Goal: Navigation & Orientation: Find specific page/section

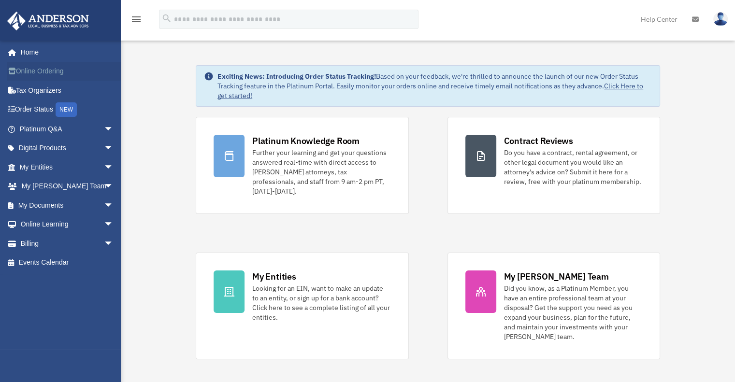
click at [40, 71] on link "Online Ordering" at bounding box center [67, 71] width 121 height 19
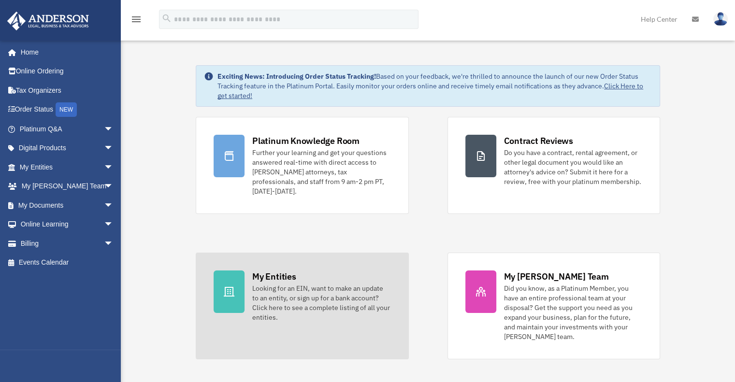
click at [292, 271] on div "My Entities" at bounding box center [274, 277] width 44 height 12
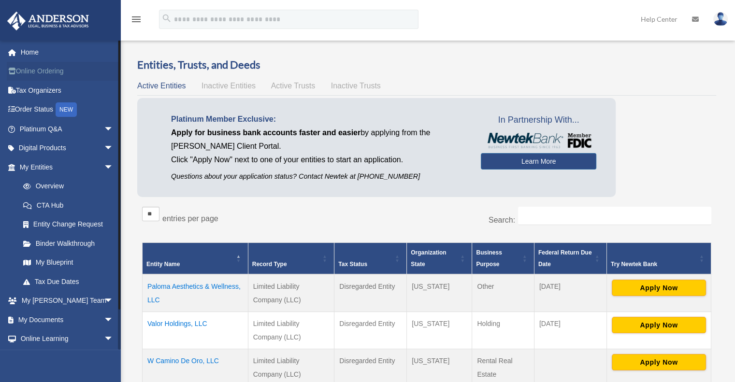
click at [57, 73] on link "Online Ordering" at bounding box center [67, 71] width 121 height 19
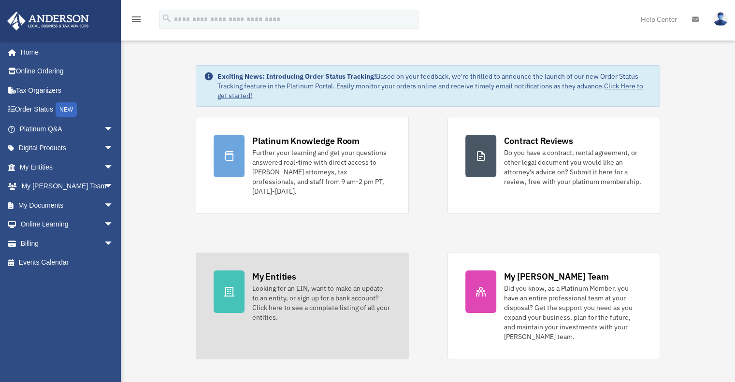
click at [301, 271] on div "My Entities Looking for an EIN, want to make an update to an entity, or sign up…" at bounding box center [321, 297] width 138 height 52
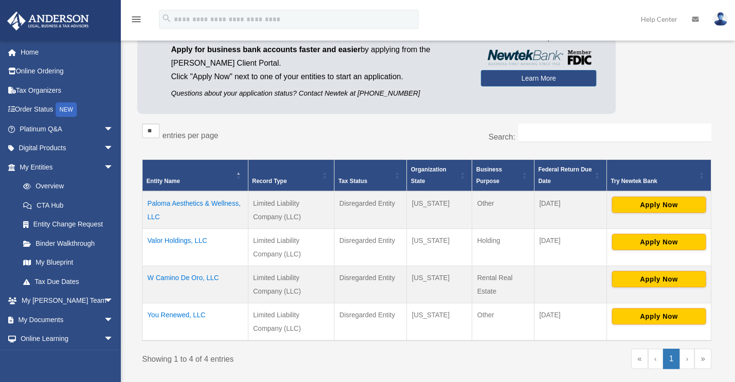
scroll to position [193, 0]
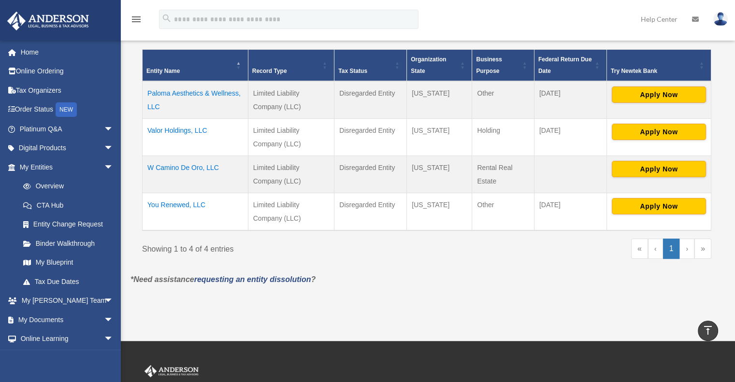
click at [687, 248] on link "›" at bounding box center [687, 249] width 15 height 20
click at [650, 247] on link "‹" at bounding box center [655, 249] width 15 height 20
click at [646, 246] on link "«" at bounding box center [639, 249] width 17 height 20
click at [643, 247] on link "«" at bounding box center [639, 249] width 17 height 20
drag, startPoint x: 643, startPoint y: 247, endPoint x: 561, endPoint y: 252, distance: 81.8
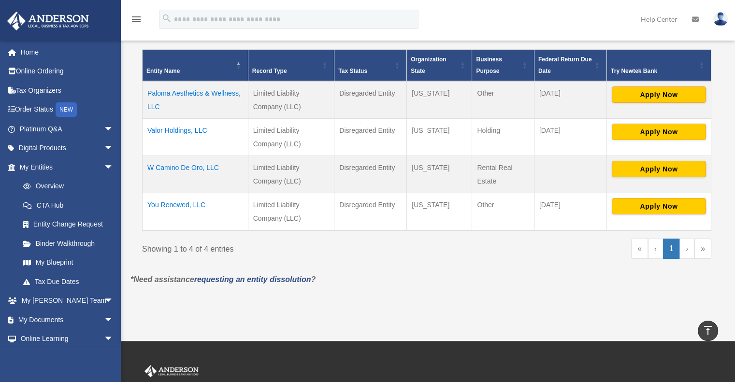
click at [642, 248] on link "«" at bounding box center [639, 249] width 17 height 20
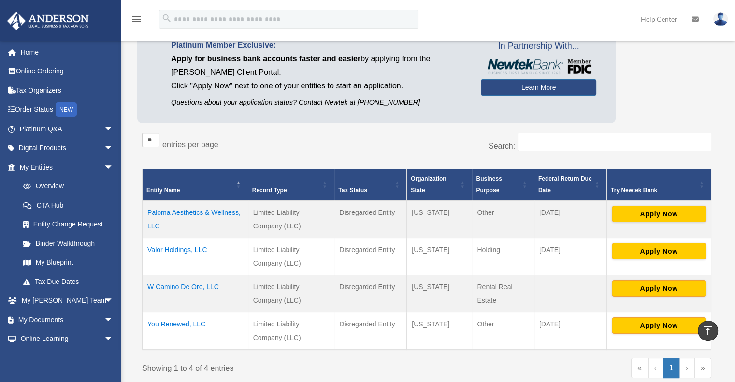
scroll to position [0, 0]
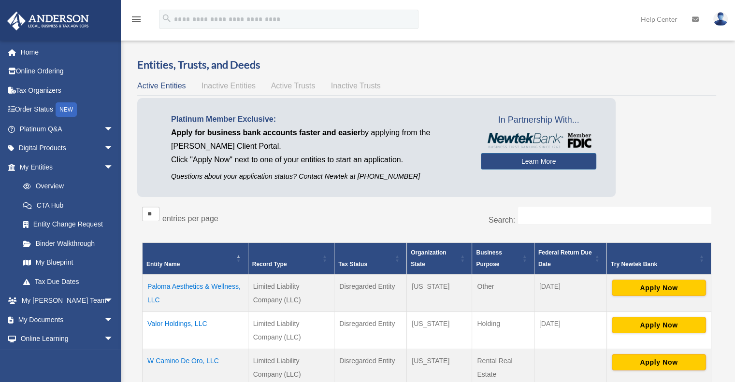
click at [218, 76] on div "Entities, Trusts, and Deeds Active Entities Inactive Entities Active Trusts Ina…" at bounding box center [426, 262] width 579 height 409
click at [223, 85] on span "Inactive Entities" at bounding box center [229, 86] width 54 height 8
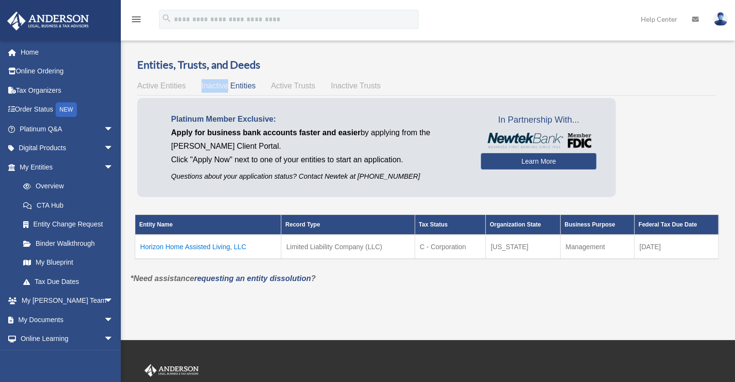
click at [225, 85] on span "Inactive Entities" at bounding box center [229, 86] width 54 height 8
click at [305, 80] on div "Active Entities Inactive Entities Active Trusts Inactive Trusts" at bounding box center [426, 86] width 579 height 14
click at [305, 82] on span "Active Trusts" at bounding box center [293, 86] width 44 height 8
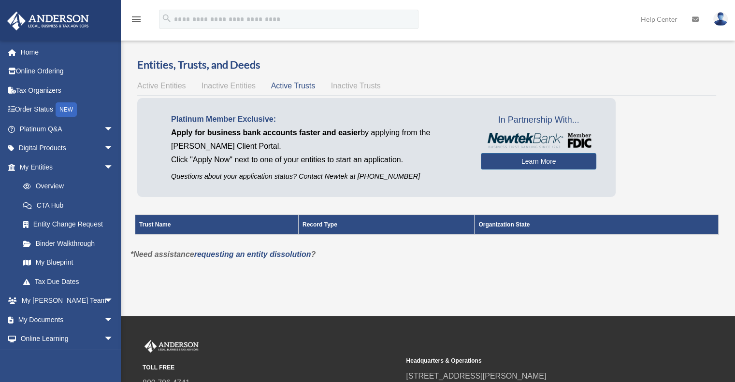
click at [352, 85] on span "Inactive Trusts" at bounding box center [356, 86] width 50 height 8
click at [167, 87] on span "Active Entities" at bounding box center [161, 86] width 48 height 8
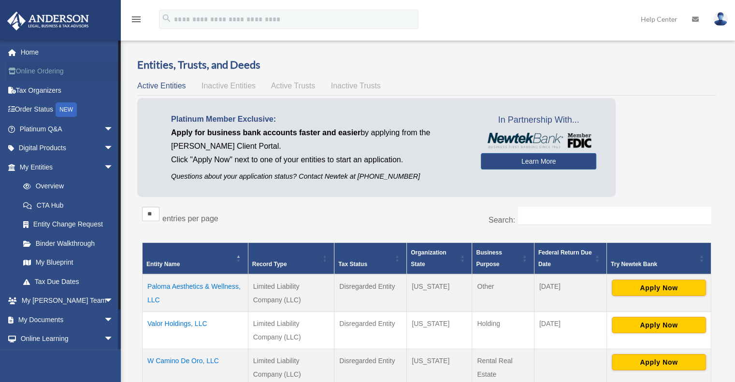
click at [46, 70] on link "Online Ordering" at bounding box center [67, 71] width 121 height 19
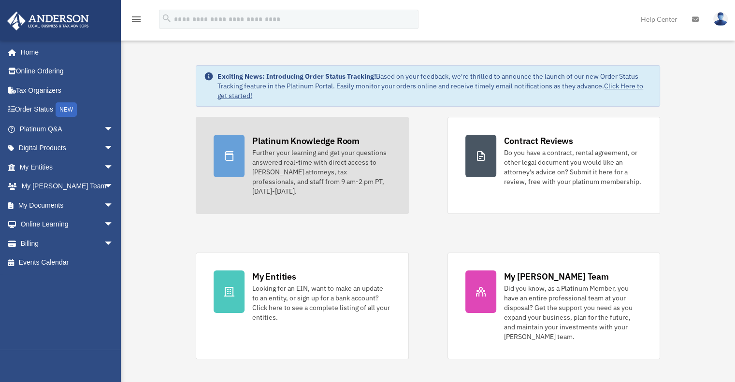
click at [315, 172] on div "Further your learning and get your questions answered real-time with direct acc…" at bounding box center [321, 172] width 138 height 48
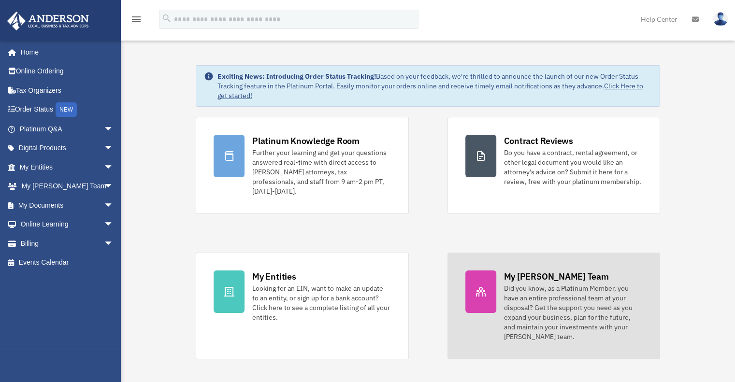
click at [555, 336] on link "My Anderson Team Did you know, as a Platinum Member, you have an entire profess…" at bounding box center [554, 306] width 213 height 107
click at [556, 316] on div "Did you know, as a Platinum Member, you have an entire professional team at you…" at bounding box center [573, 313] width 138 height 58
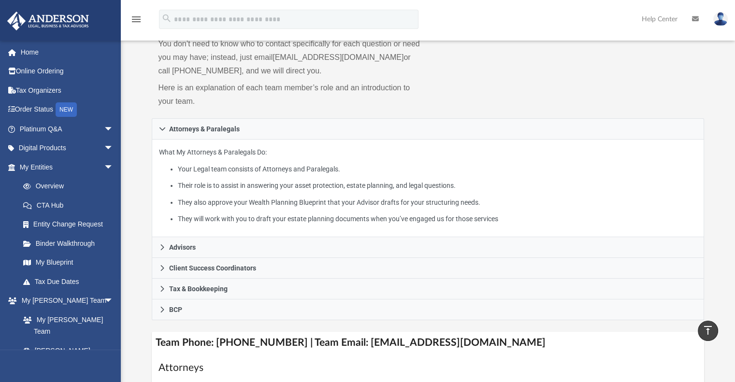
scroll to position [48, 0]
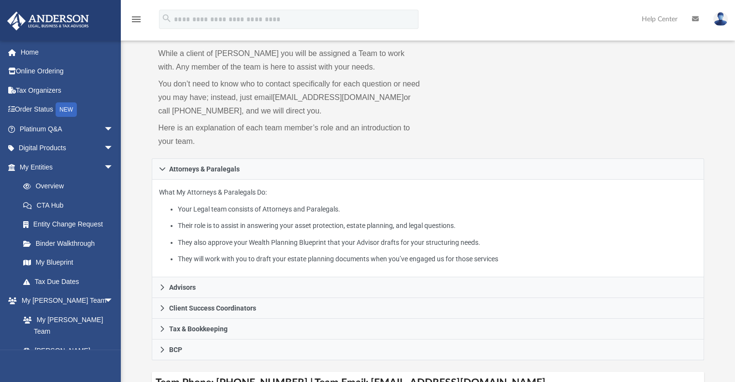
click at [175, 274] on div "What My Attorneys & Paralegals Do: Your Legal team consists of Attorneys and Pa…" at bounding box center [428, 229] width 553 height 98
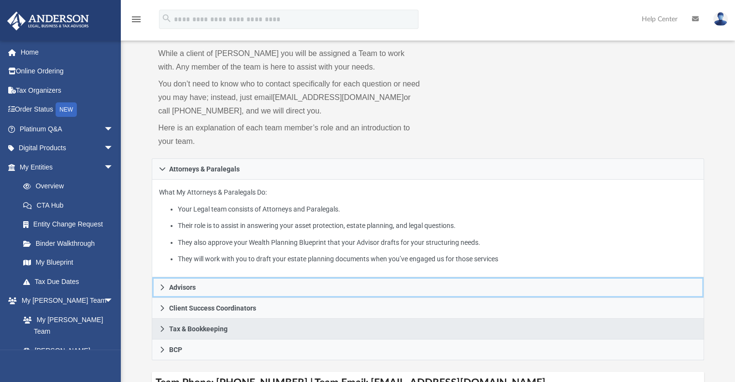
click at [180, 290] on span "Advisors" at bounding box center [182, 287] width 27 height 7
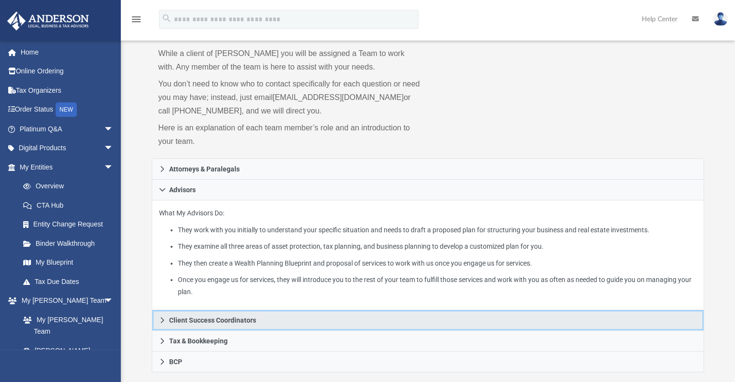
click at [230, 321] on span "Client Success Coordinators" at bounding box center [212, 320] width 87 height 7
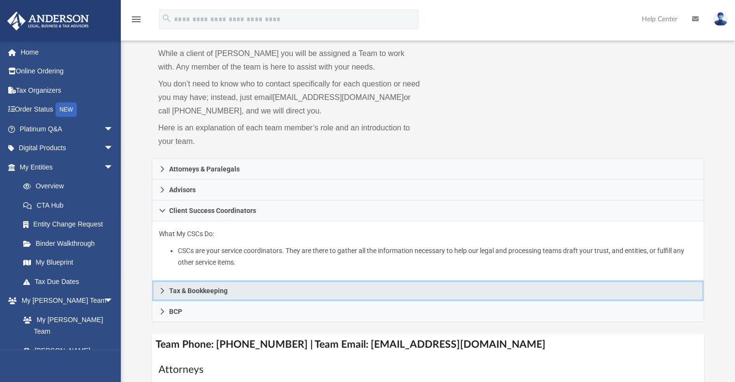
click at [220, 290] on span "Tax & Bookkeeping" at bounding box center [198, 291] width 58 height 7
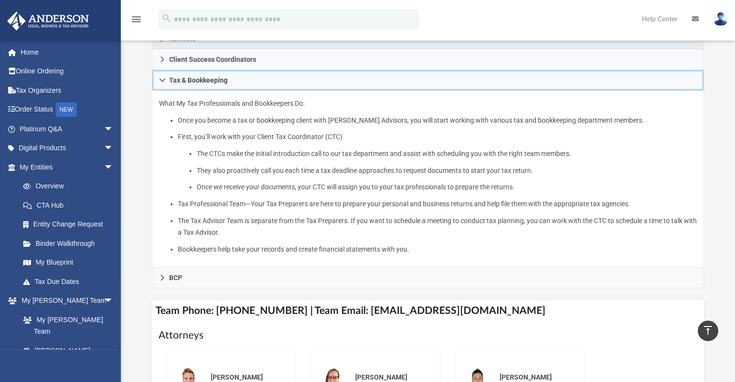
scroll to position [193, 0]
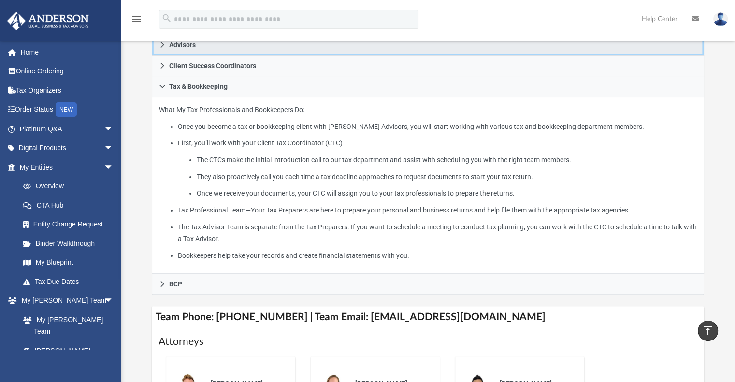
click at [262, 43] on link "Advisors" at bounding box center [428, 45] width 553 height 21
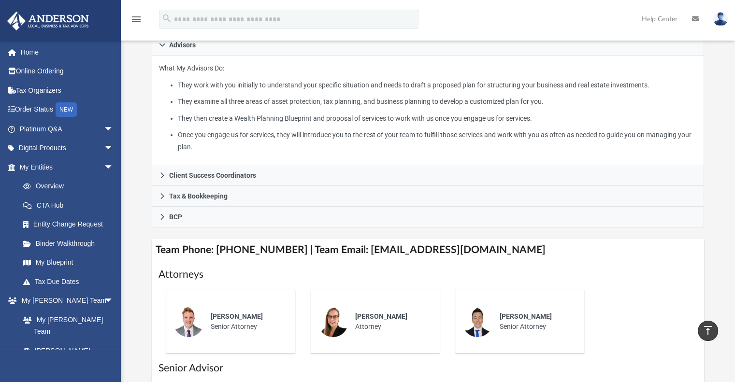
click at [714, 18] on img at bounding box center [720, 19] width 15 height 14
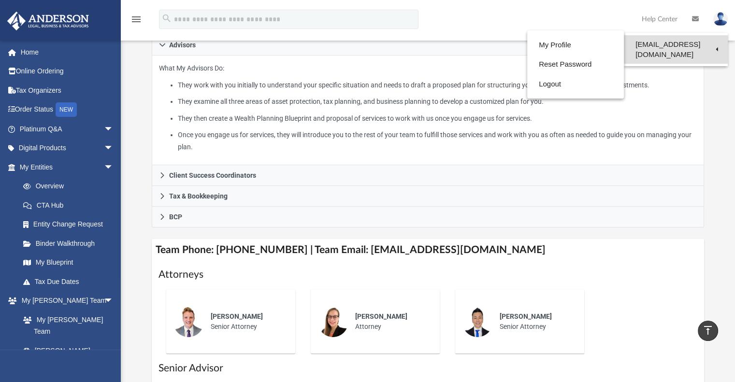
click at [684, 44] on link "[EMAIL_ADDRESS][DOMAIN_NAME]" at bounding box center [676, 49] width 104 height 29
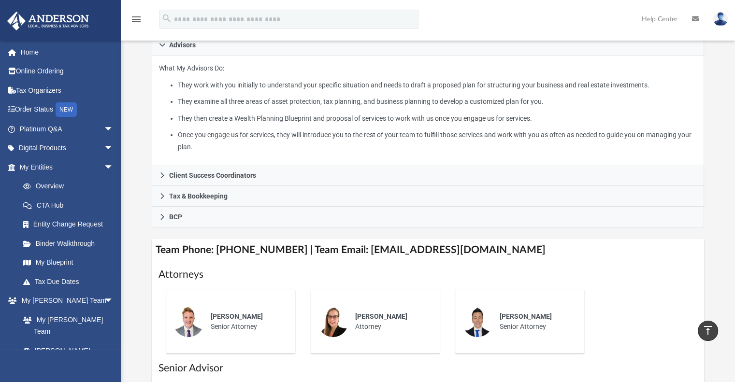
click at [725, 21] on img at bounding box center [720, 19] width 15 height 14
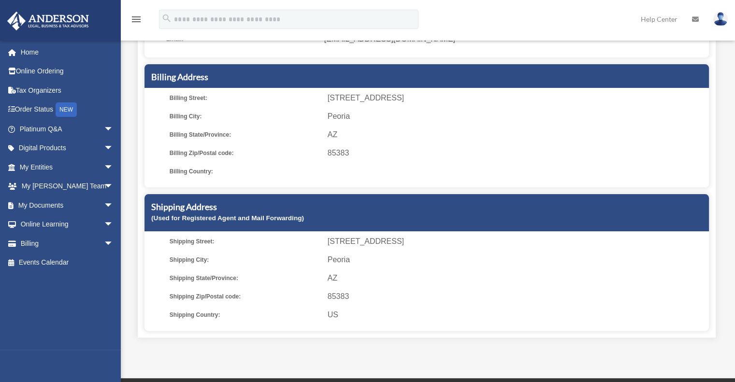
scroll to position [315, 0]
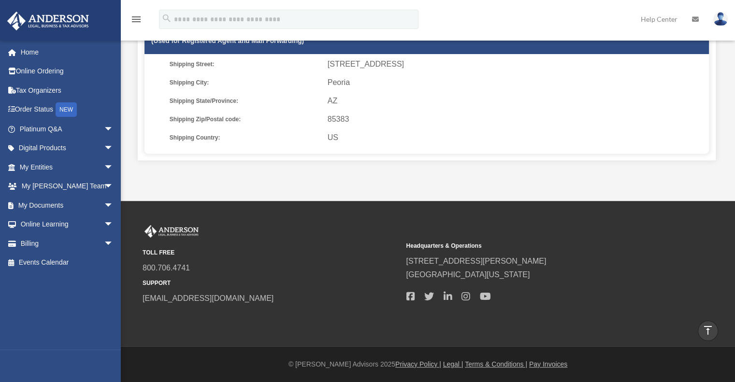
click at [725, 24] on link at bounding box center [720, 19] width 29 height 43
click at [691, 46] on link "[EMAIL_ADDRESS][DOMAIN_NAME]" at bounding box center [676, 49] width 104 height 29
click at [719, 14] on img at bounding box center [720, 19] width 15 height 14
